Goal: Entertainment & Leisure: Browse casually

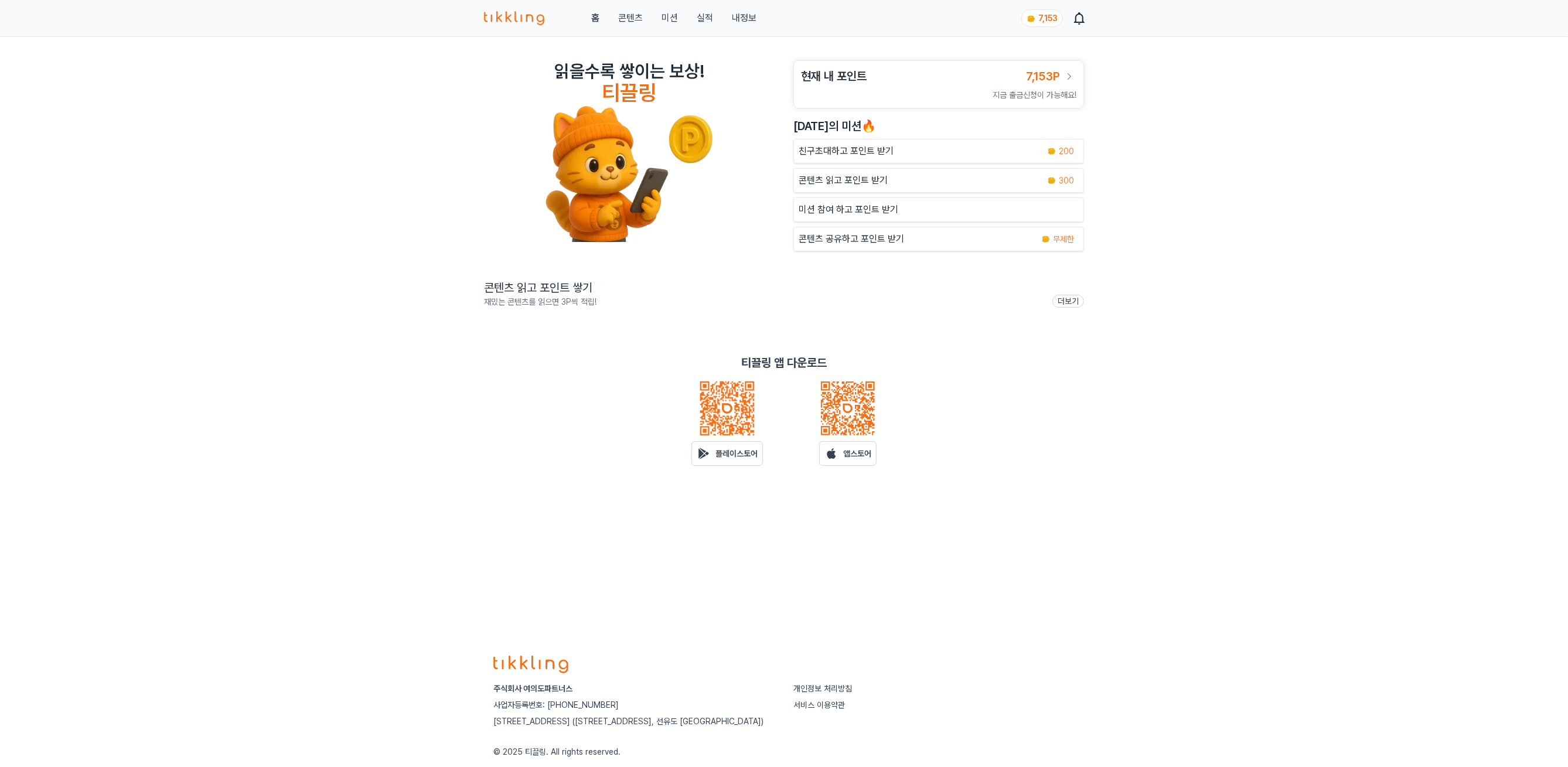
click at [638, 16] on link "콘텐츠" at bounding box center [630, 18] width 25 height 14
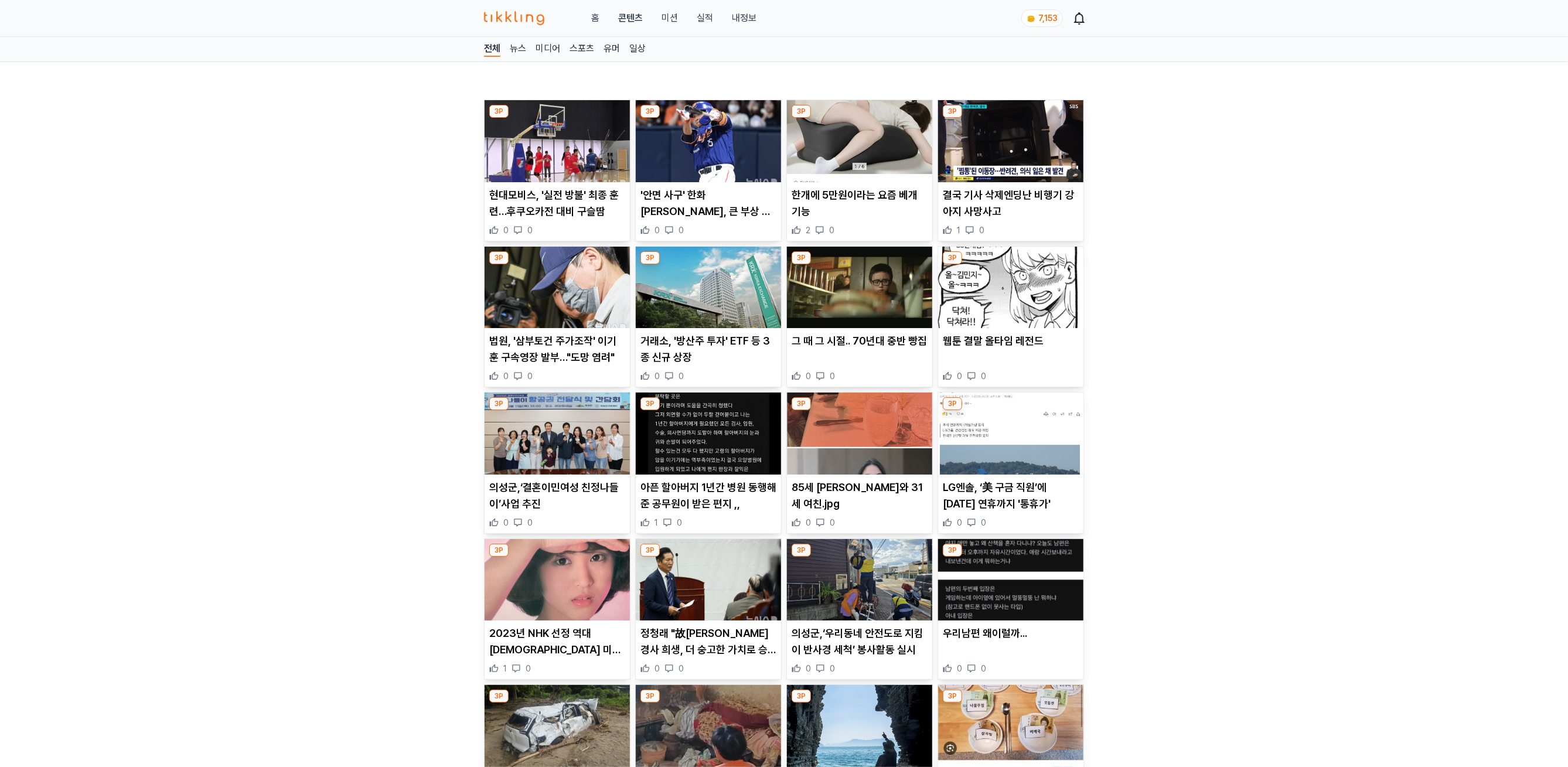
click at [606, 145] on img at bounding box center [557, 141] width 145 height 82
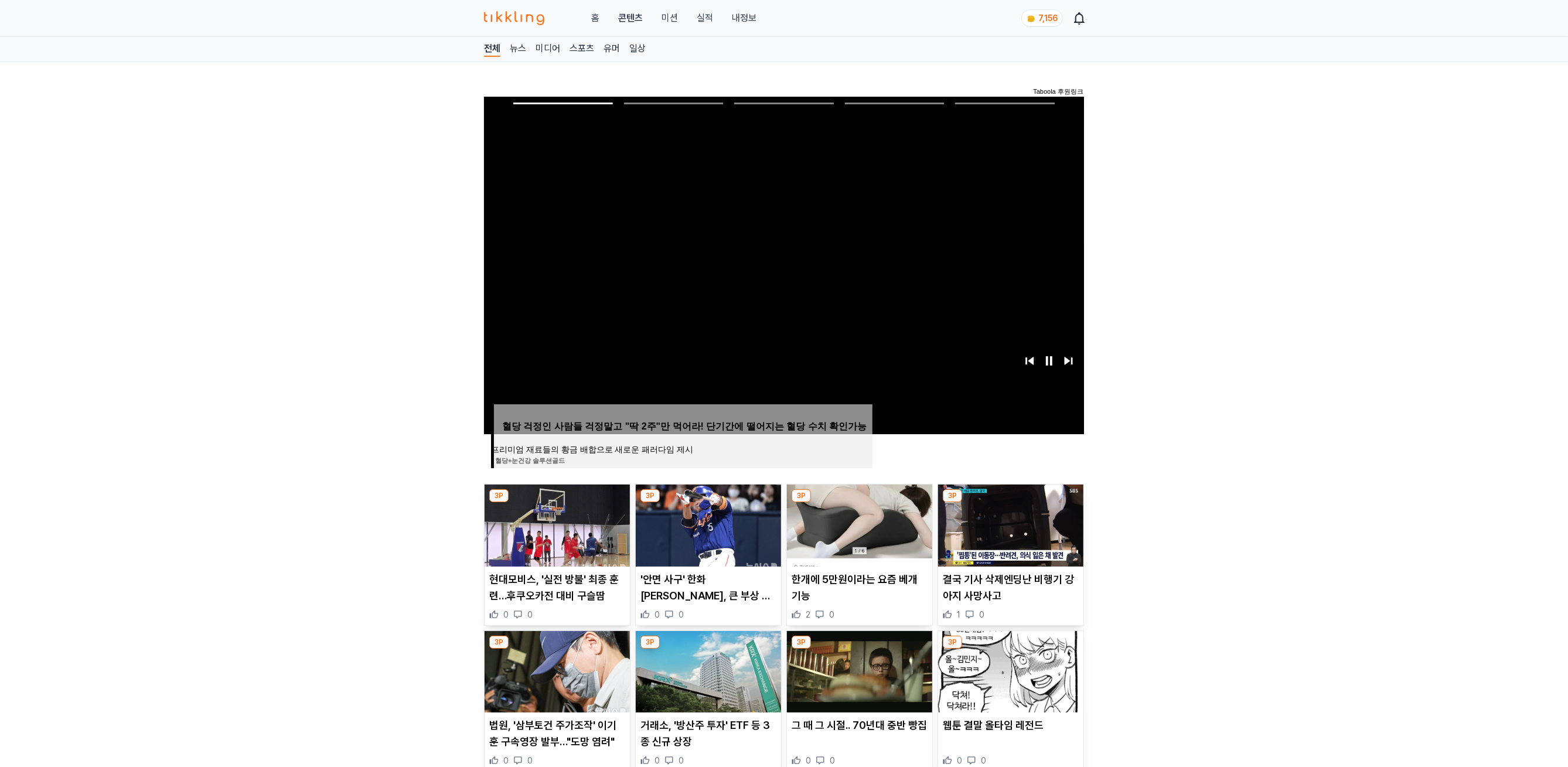
click at [697, 541] on img at bounding box center [708, 525] width 145 height 82
click at [879, 507] on img at bounding box center [859, 525] width 145 height 82
click at [1012, 502] on img at bounding box center [1010, 525] width 145 height 82
click at [544, 296] on span "Image for Taboola Advertising Unit" at bounding box center [784, 266] width 606 height 341
click at [572, 701] on img at bounding box center [557, 672] width 145 height 82
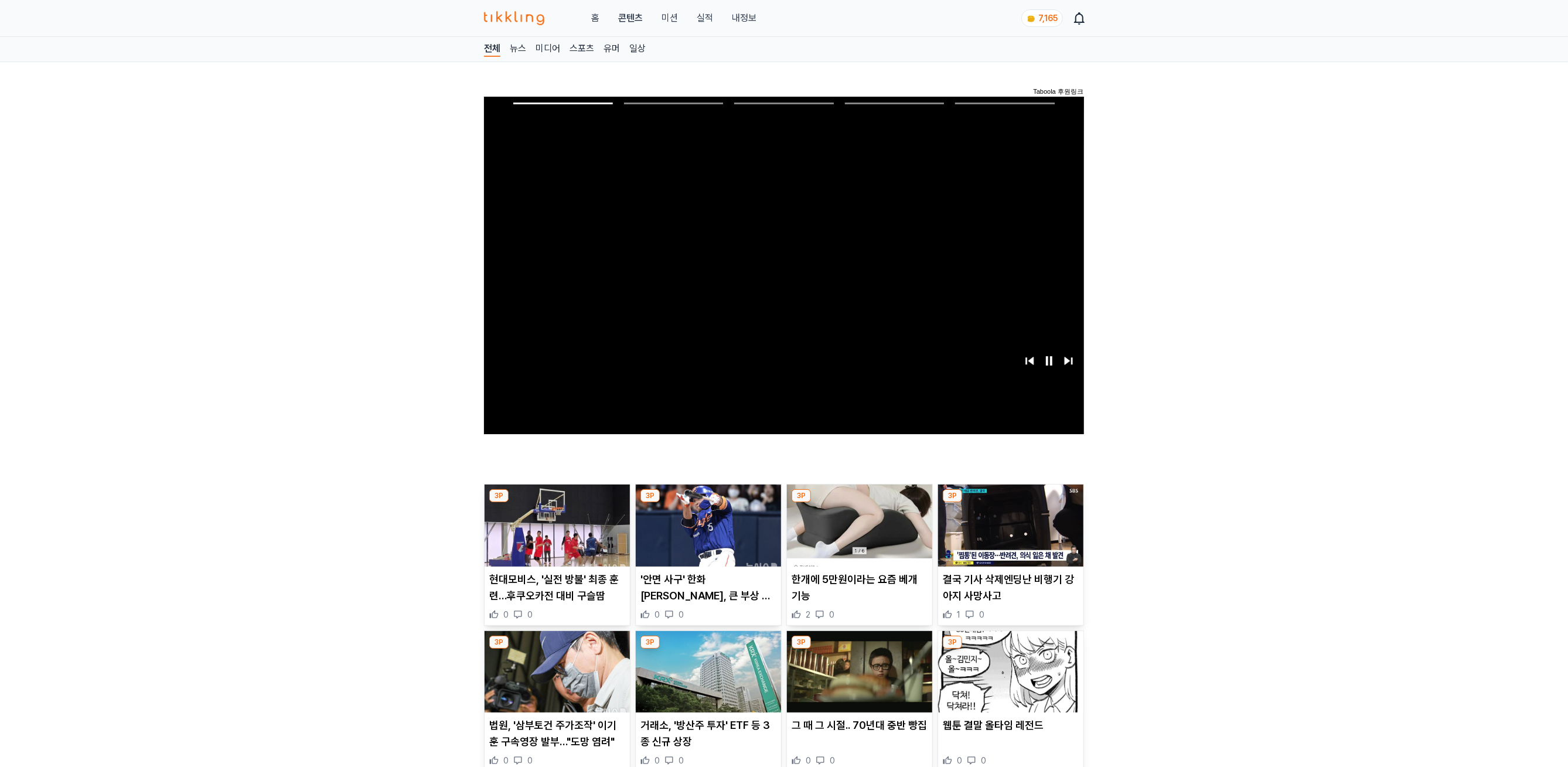
click at [719, 708] on img at bounding box center [708, 672] width 145 height 82
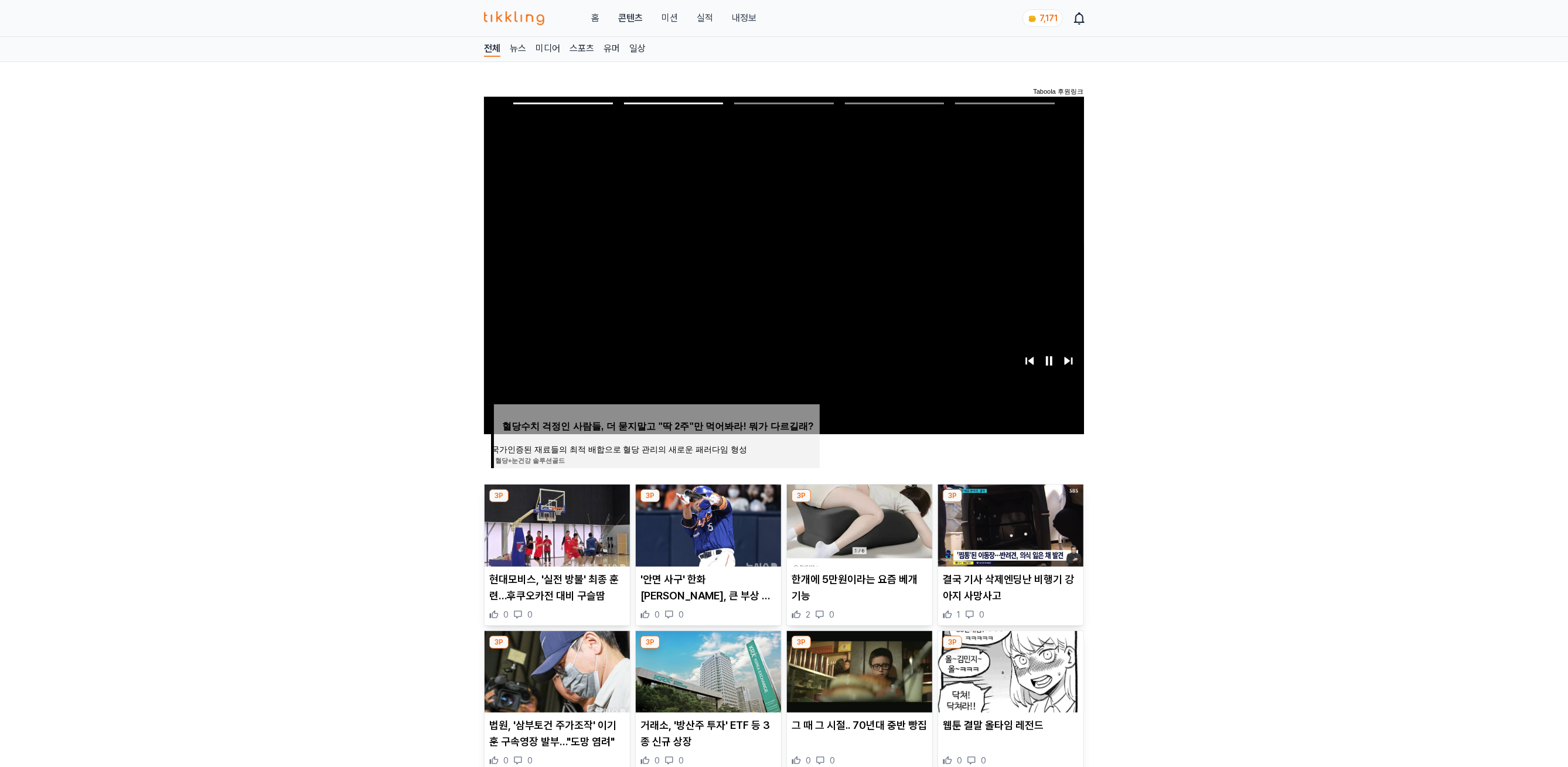
click at [867, 663] on img at bounding box center [859, 672] width 145 height 82
click at [1036, 663] on img at bounding box center [1010, 672] width 145 height 82
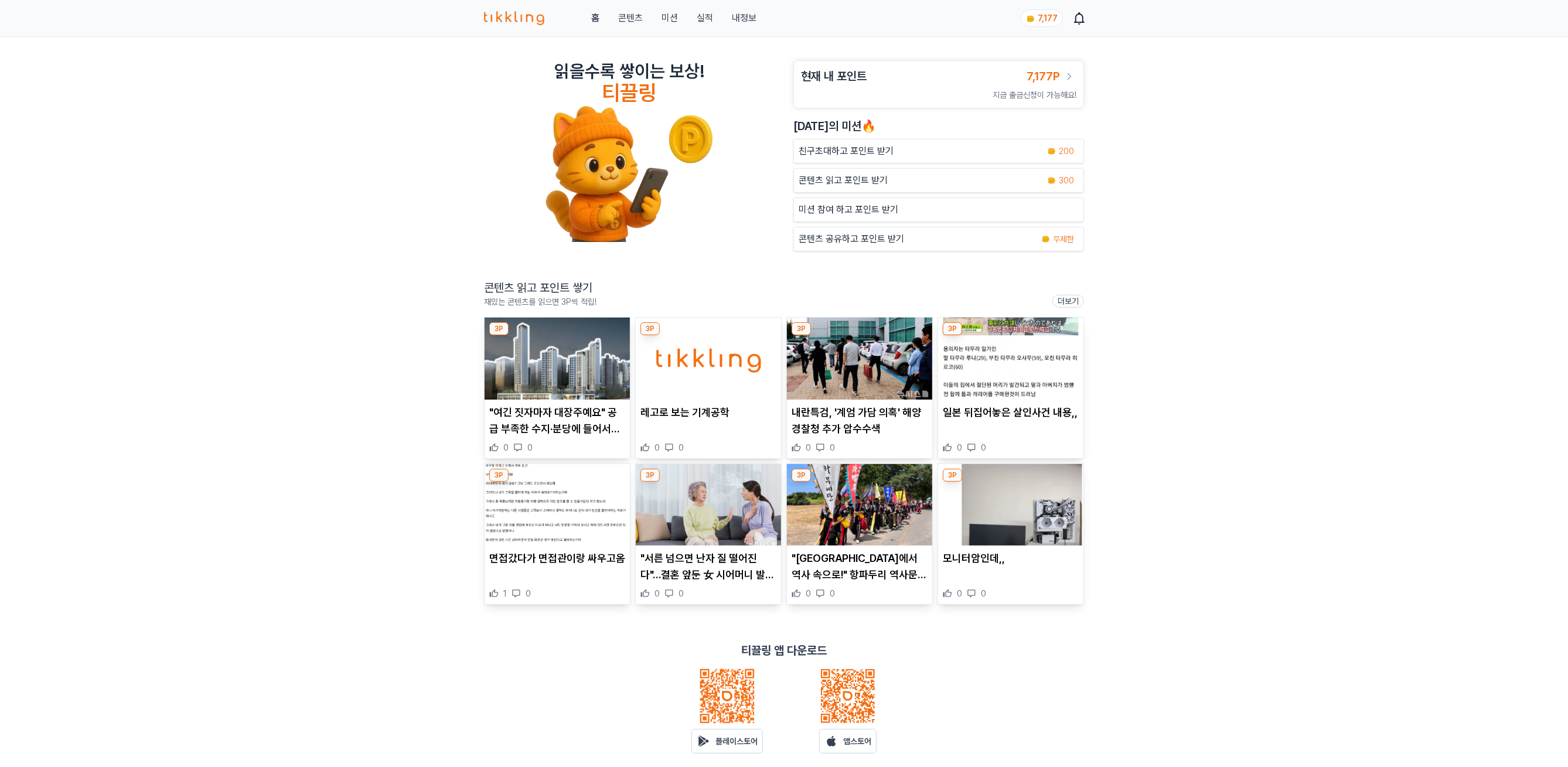
click at [565, 368] on img at bounding box center [557, 358] width 145 height 82
click at [721, 350] on img at bounding box center [708, 358] width 145 height 82
click at [746, 20] on link "내정보" at bounding box center [743, 18] width 25 height 14
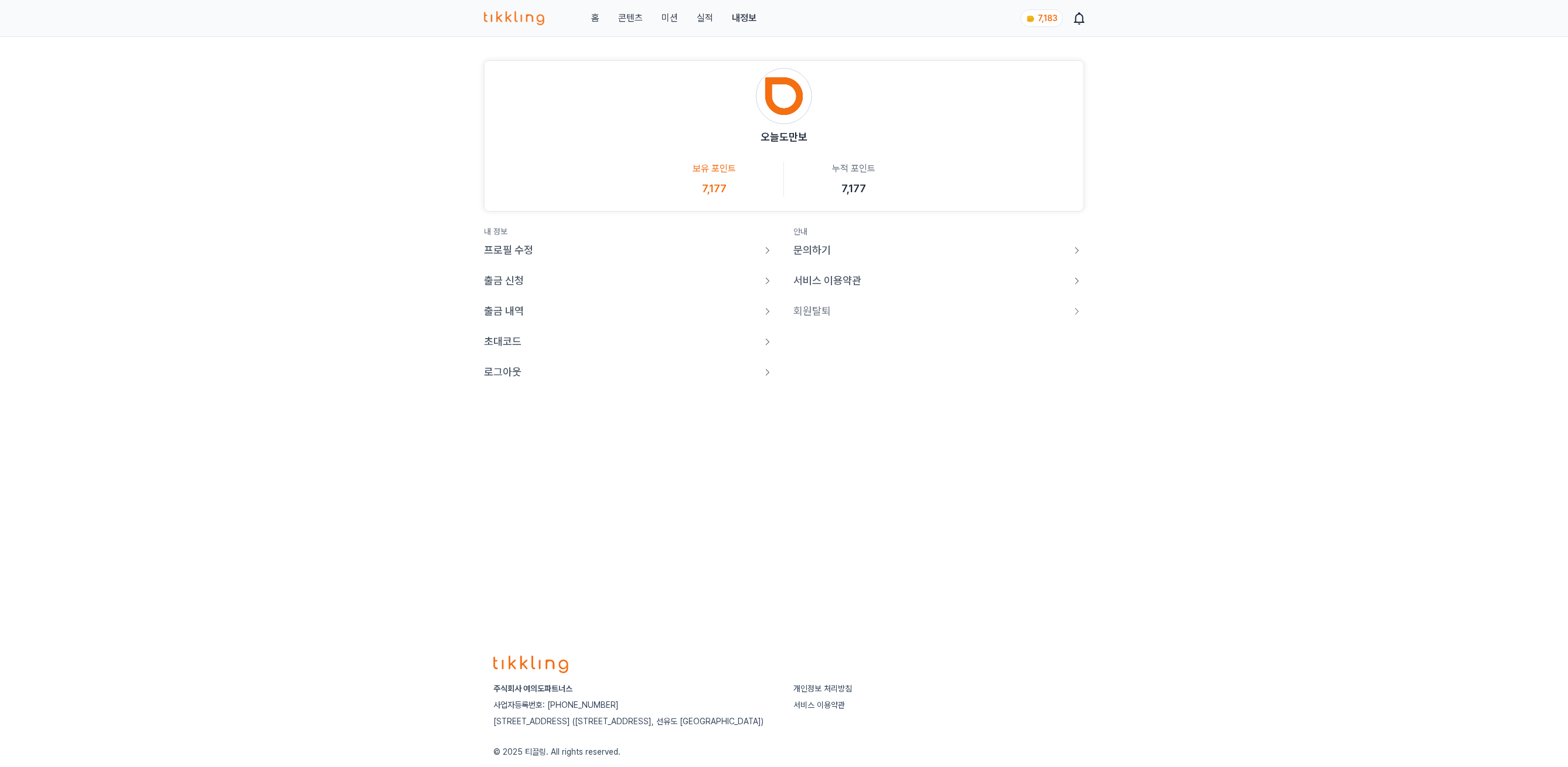
click at [504, 376] on p "로그아웃" at bounding box center [502, 372] width 37 height 17
